Goal: Browse casually

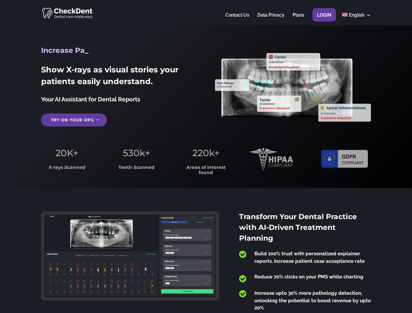
click at [206, 157] on span "220k+" at bounding box center [205, 152] width 27 height 11
click at [206, 13] on div at bounding box center [205, 12] width 329 height 25
click at [206, 157] on span "220k+" at bounding box center [205, 152] width 27 height 11
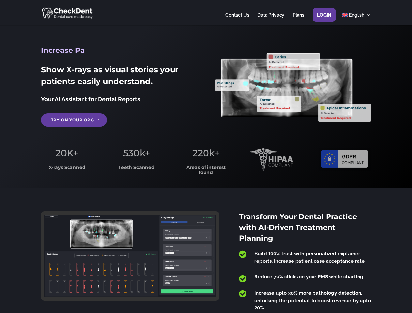
click at [206, 13] on div at bounding box center [205, 12] width 329 height 25
